Goal: Task Accomplishment & Management: Use online tool/utility

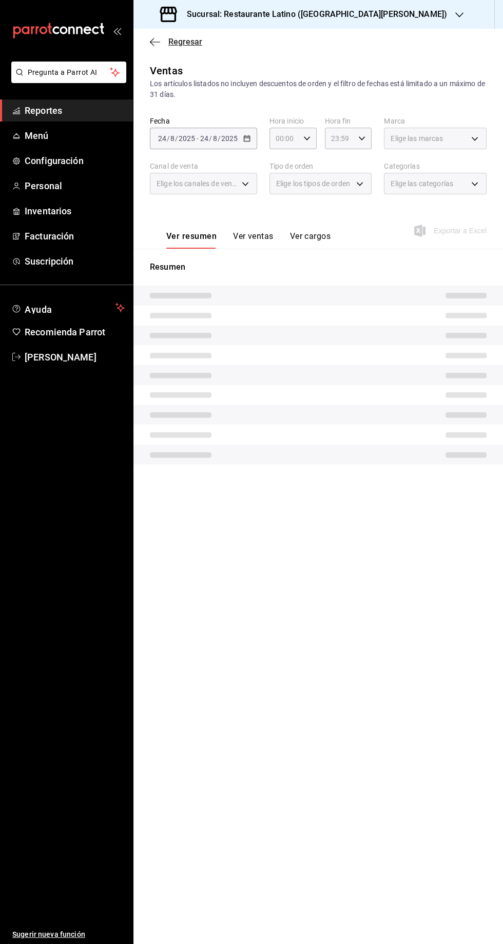
click at [173, 43] on span "Regresar" at bounding box center [185, 42] width 34 height 10
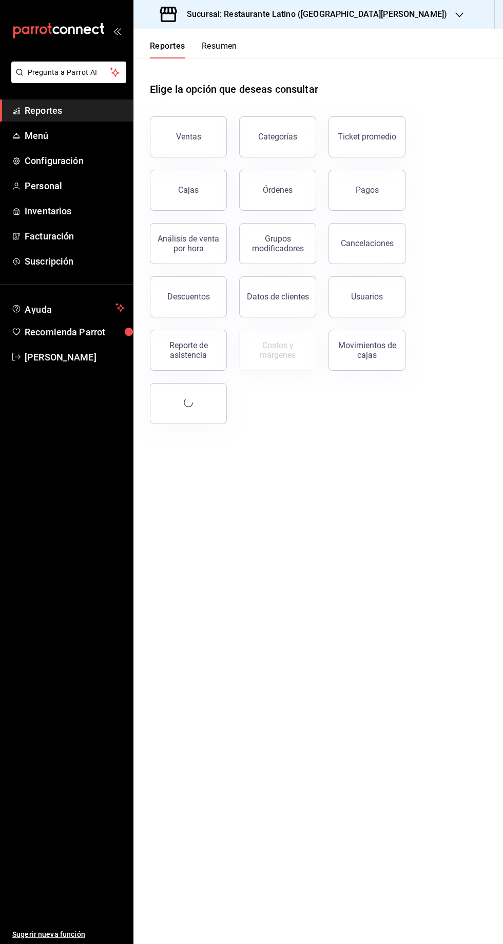
click at [217, 57] on button "Resumen" at bounding box center [219, 49] width 35 height 17
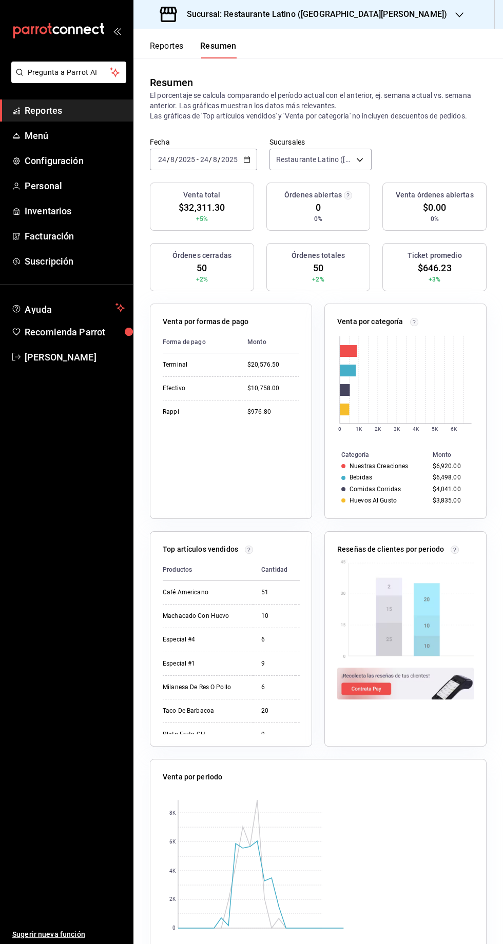
click at [168, 42] on button "Reportes" at bounding box center [167, 49] width 34 height 17
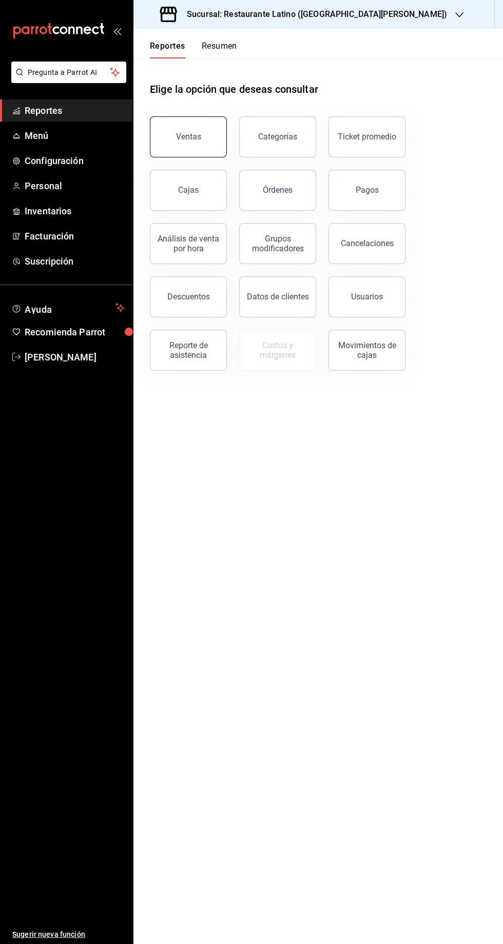
click at [193, 145] on button "Ventas" at bounding box center [188, 136] width 77 height 41
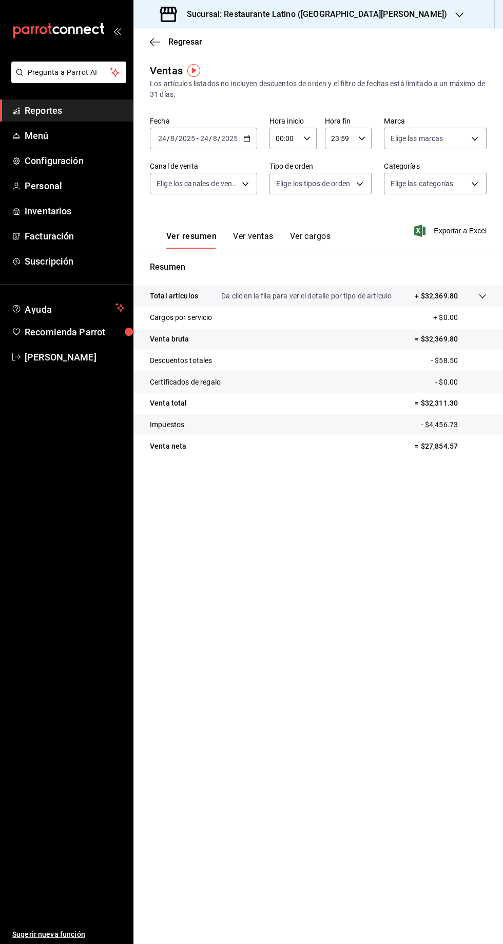
click at [250, 242] on button "Ver ventas" at bounding box center [253, 239] width 41 height 17
